Goal: Transaction & Acquisition: Purchase product/service

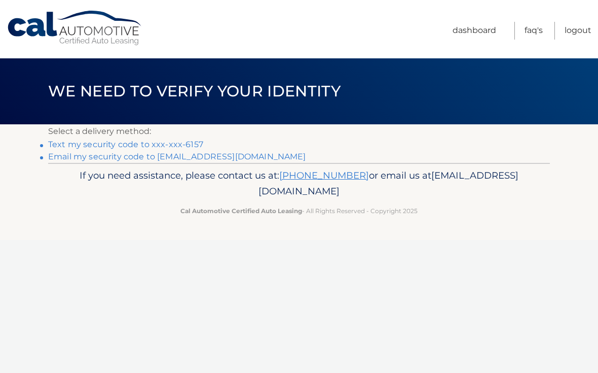
click at [70, 147] on link "Text my security code to xxx-xxx-6157" at bounding box center [125, 144] width 155 height 10
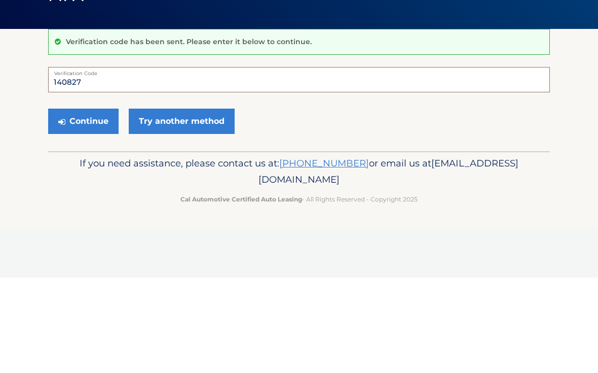
type input "140827"
click at [104, 204] on button "Continue" at bounding box center [83, 216] width 70 height 25
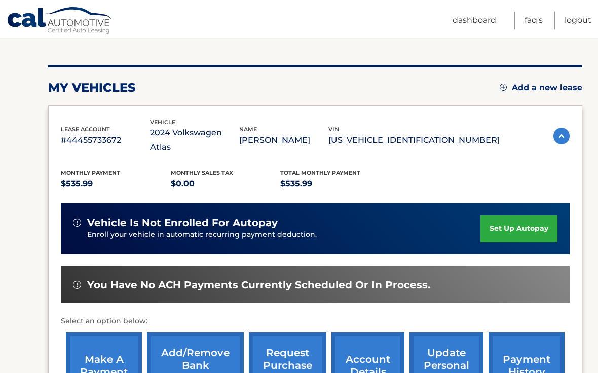
scroll to position [107, 0]
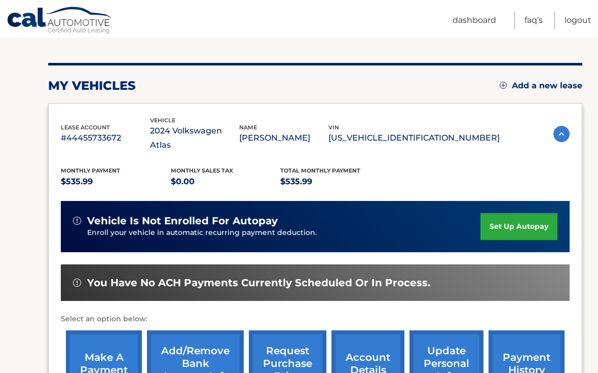
click at [525, 214] on link "set up autopay" at bounding box center [519, 227] width 77 height 27
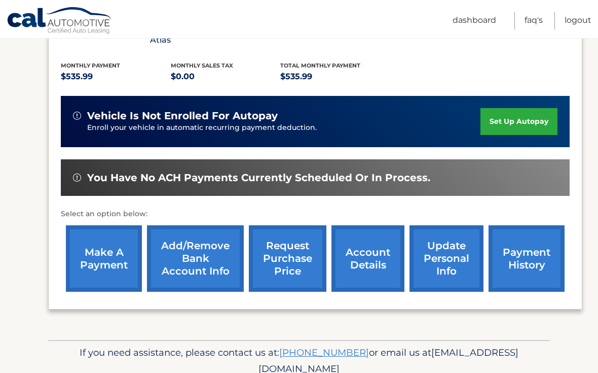
scroll to position [202, 0]
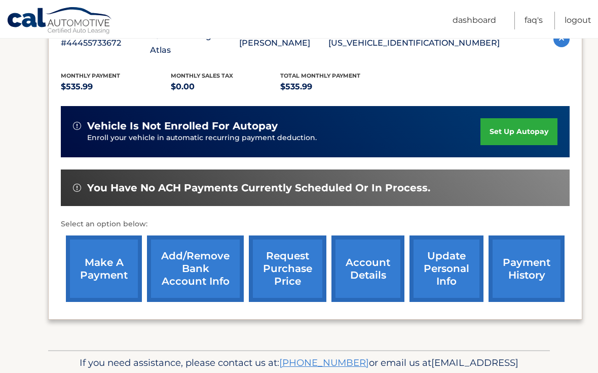
click at [107, 255] on link "make a payment" at bounding box center [104, 268] width 76 height 66
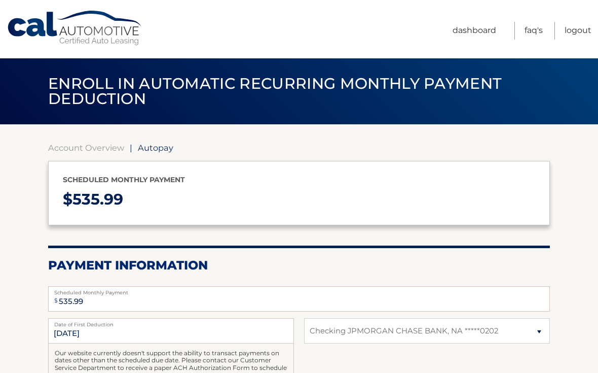
select select "NjM2ODRhYmItYzIxNS00ZTYxLTgyNjgtMGVlMDdhNGVhZmU4"
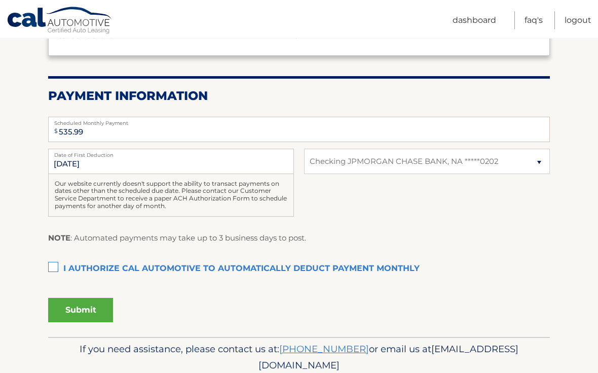
scroll to position [171, 0]
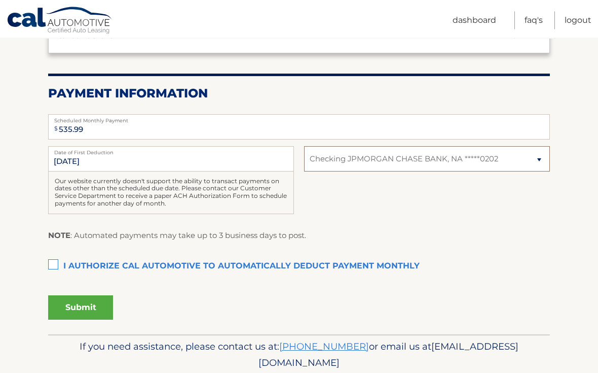
click at [533, 156] on select "Select Bank Account Checking JPMORGAN CHASE BANK, NA *****0202" at bounding box center [427, 159] width 246 height 25
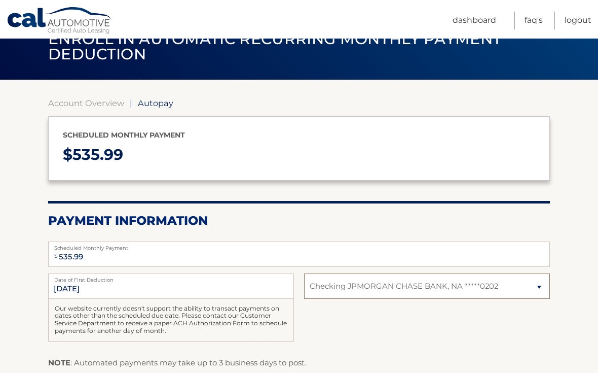
scroll to position [44, 0]
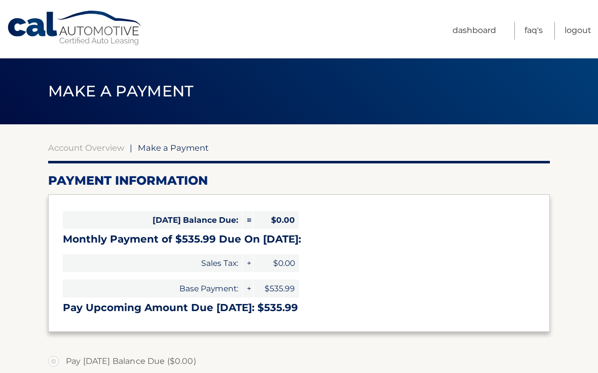
select select "NjM2ODRhYmItYzIxNS00ZTYxLTgyNjgtMGVlMDdhNGVhZmU4"
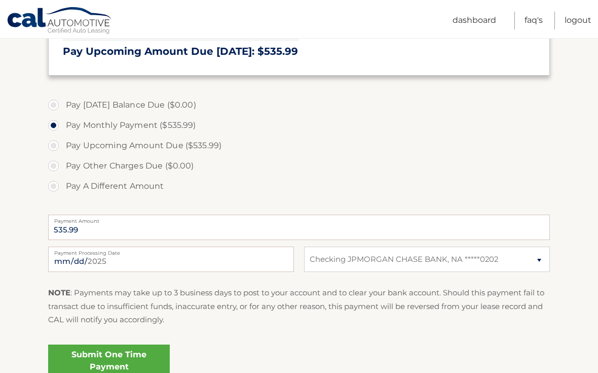
scroll to position [274, 0]
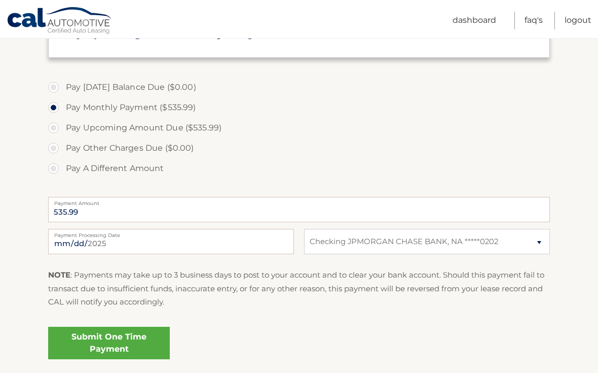
click at [232, 234] on label "Payment Processing Date" at bounding box center [171, 233] width 246 height 8
click at [232, 234] on input "[DATE]" at bounding box center [171, 241] width 246 height 25
type input "[DATE]"
click at [148, 340] on link "Submit One Time Payment" at bounding box center [109, 343] width 122 height 32
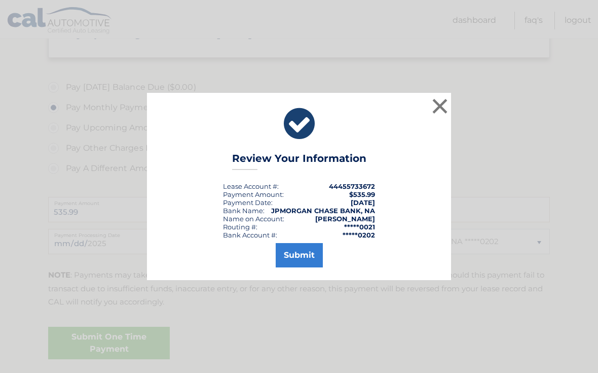
click at [309, 259] on button "Submit" at bounding box center [299, 255] width 47 height 24
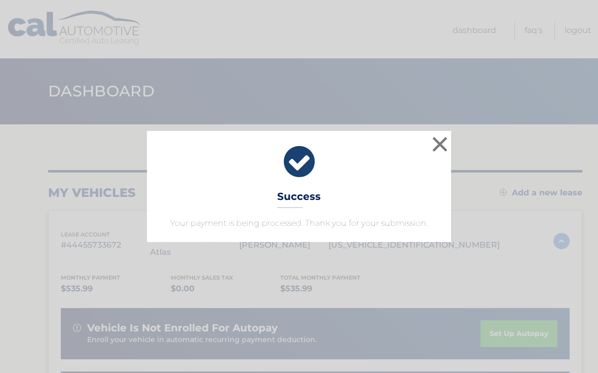
click at [440, 141] on button "×" at bounding box center [440, 144] width 20 height 20
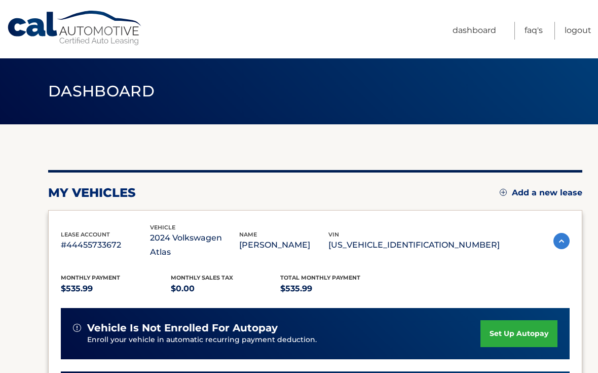
click at [578, 30] on link "Logout" at bounding box center [578, 31] width 27 height 18
